Goal: Information Seeking & Learning: Find specific page/section

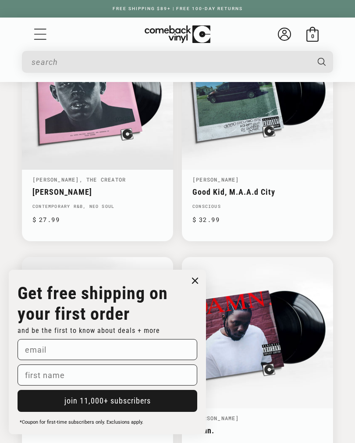
scroll to position [1492, 0]
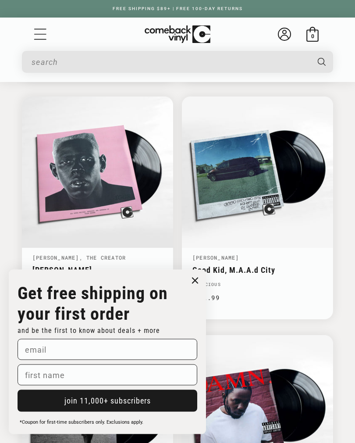
click at [254, 60] on input "When autocomplete results are available use up and down arrows to review and en…" at bounding box center [171, 62] width 278 height 18
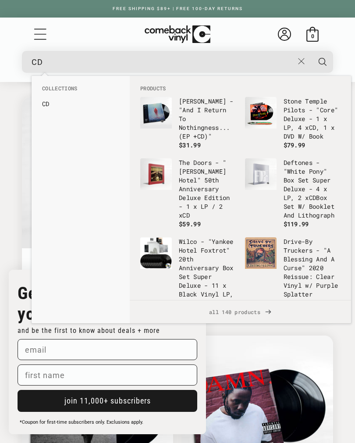
scroll to position [0, 355]
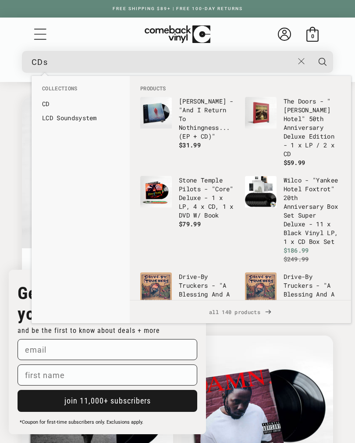
type input "CDs"
click at [323, 61] on button "Search" at bounding box center [323, 62] width 23 height 22
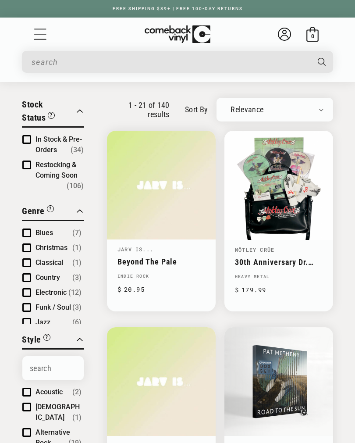
scroll to position [55, 0]
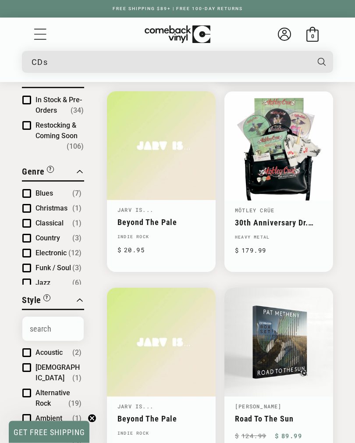
click at [240, 64] on input "CDs" at bounding box center [171, 62] width 278 height 18
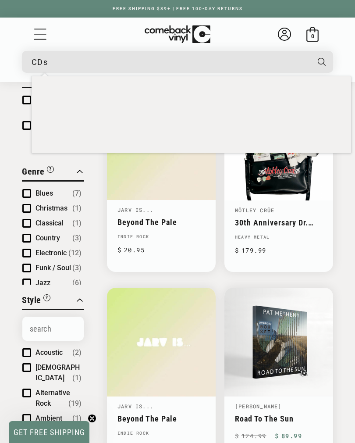
scroll to position [93, 0]
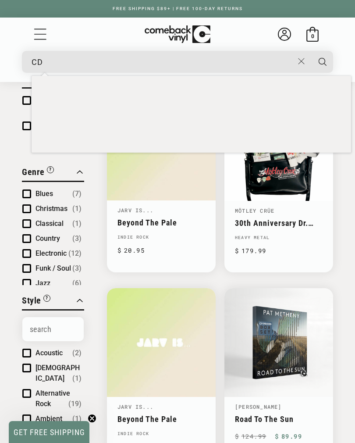
type input "C"
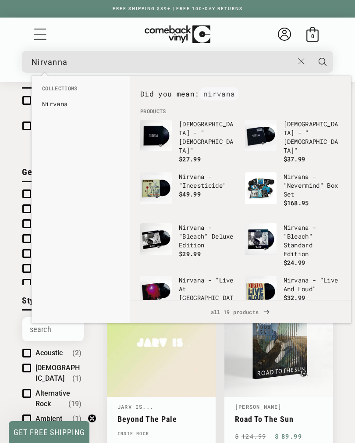
click at [89, 113] on ul "Collections Nirvana" at bounding box center [81, 100] width 98 height 31
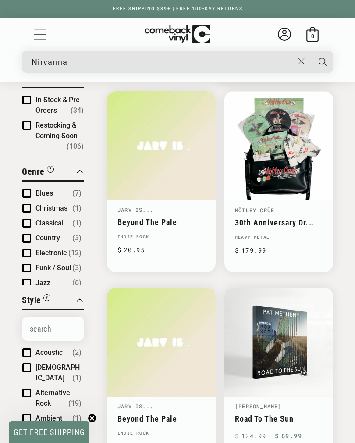
click at [249, 63] on input "Nirvanna" at bounding box center [163, 62] width 262 height 18
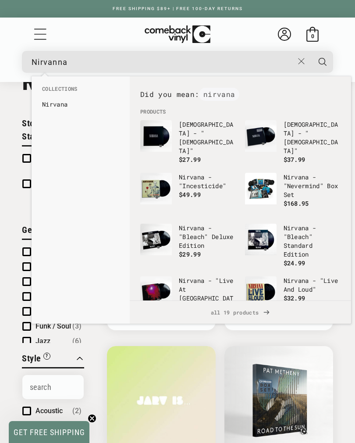
scroll to position [0, 0]
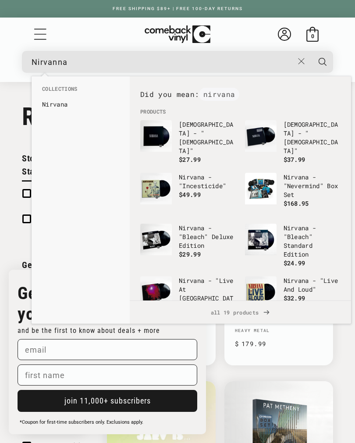
click at [226, 69] on input "Nirvanna" at bounding box center [163, 62] width 262 height 18
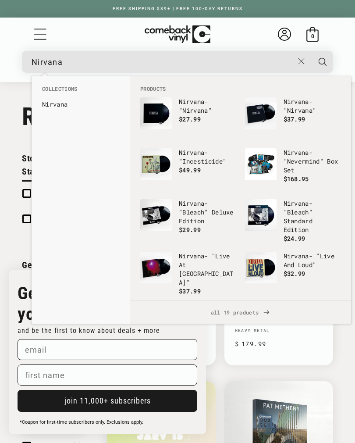
type input "Nirvana"
click at [323, 61] on button "Search" at bounding box center [323, 62] width 23 height 22
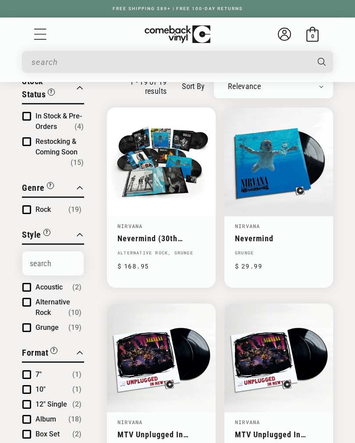
type input "Nirvana"
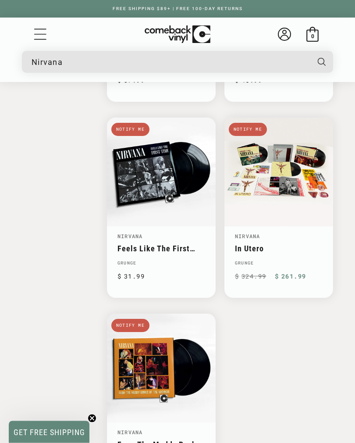
scroll to position [1670, 0]
